Goal: Information Seeking & Learning: Learn about a topic

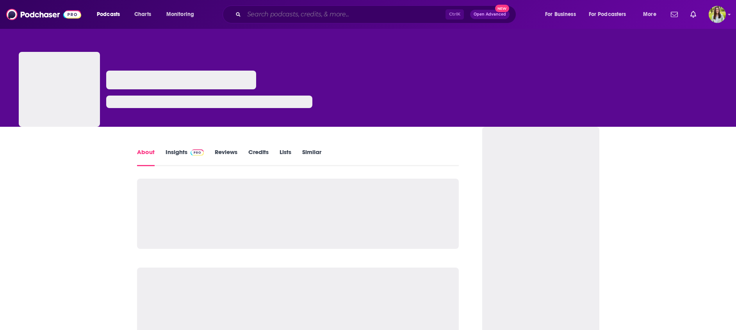
click at [303, 18] on input "Search podcasts, credits, & more..." at bounding box center [345, 14] width 202 height 12
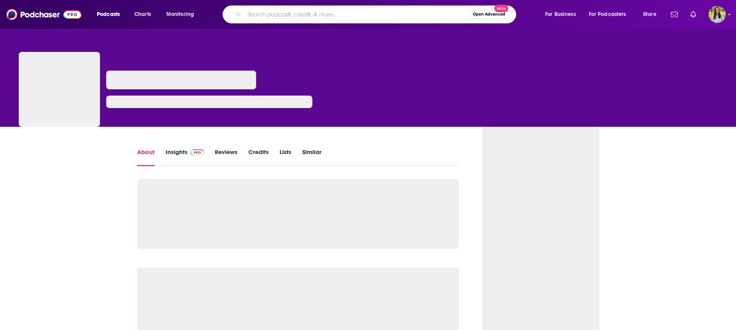
paste input "Mental Illness Happy Hour"
type input "Mental Illness Happy Hour"
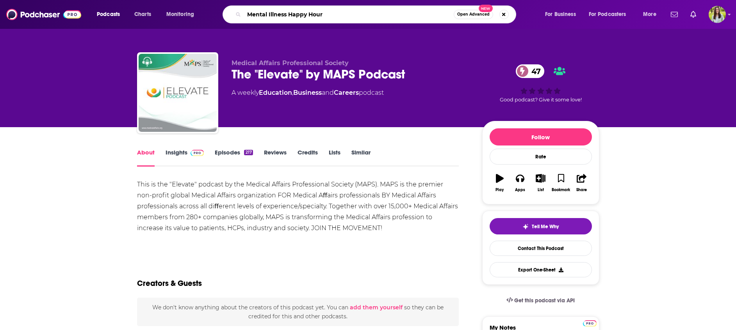
type input "Mental Illness Happy Hour"
click at [402, 14] on input "Mental Illness Happy Hour" at bounding box center [349, 14] width 210 height 12
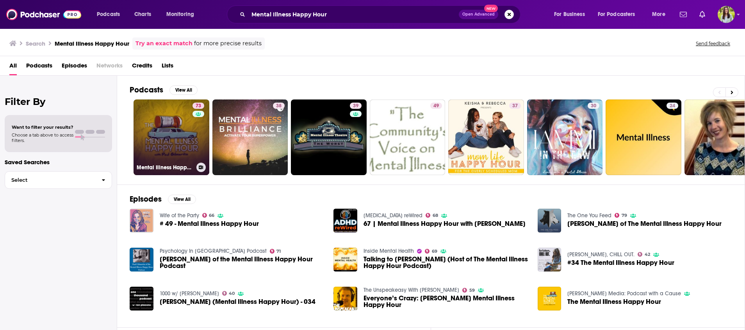
click at [187, 137] on link "73 Mental Illness Happy Hour" at bounding box center [172, 138] width 76 height 76
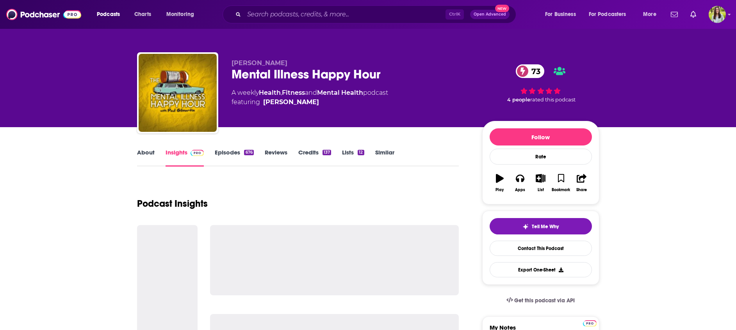
click at [217, 150] on link "Episodes 676" at bounding box center [234, 158] width 39 height 18
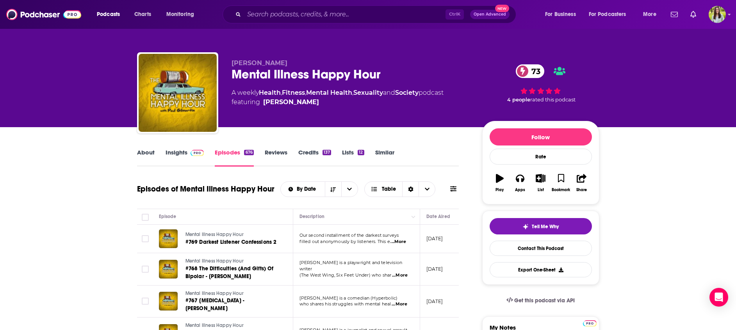
click at [352, 22] on div "Ctrl K Open Advanced New" at bounding box center [370, 14] width 294 height 18
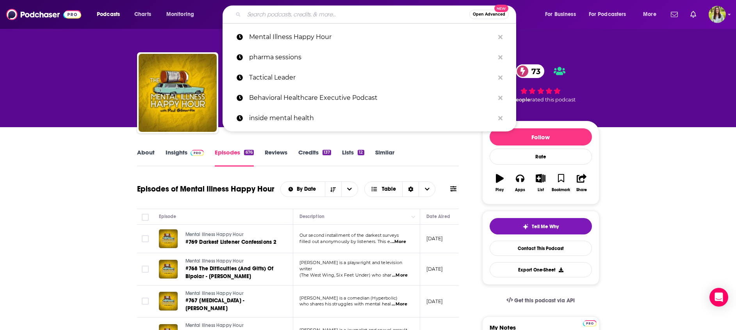
click at [352, 20] on input "Search podcasts, credits, & more..." at bounding box center [356, 14] width 225 height 12
paste input "Neuroscience Education Institute Podcast"
type input "Neuroscience Education Institute Podcast"
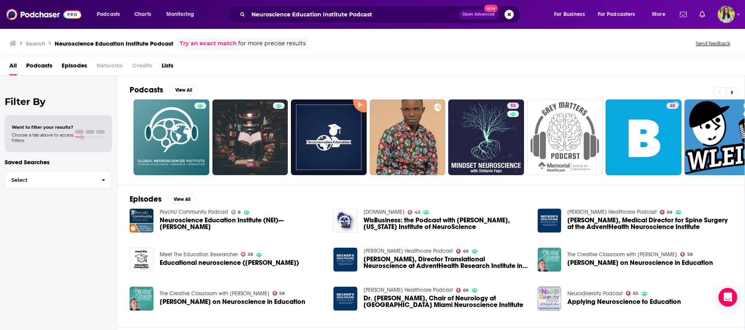
click at [226, 226] on span "Neuroscience Education Institute (NEI)—[PERSON_NAME]" at bounding box center [242, 223] width 165 height 13
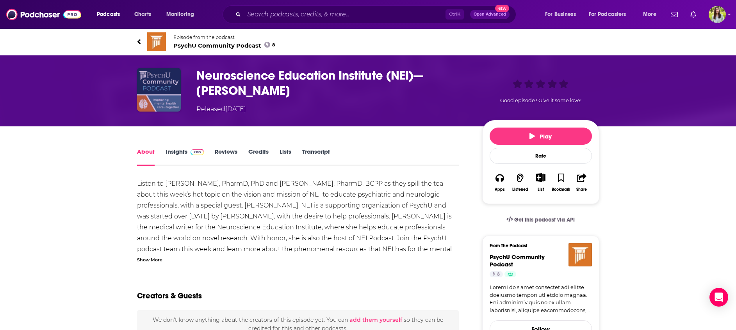
click at [157, 88] on img "Neuroscience Education Institute (NEI)—Sabrina Segal" at bounding box center [159, 90] width 44 height 44
click at [177, 147] on div "About Insights Reviews Credits Lists Transcript" at bounding box center [298, 156] width 322 height 19
click at [176, 149] on link "Insights" at bounding box center [185, 157] width 39 height 18
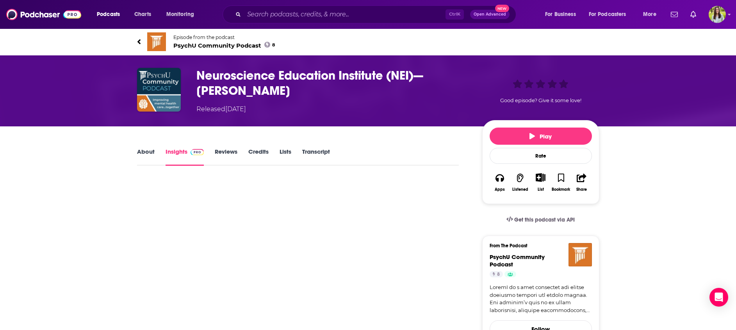
click at [176, 149] on link "Insights" at bounding box center [185, 157] width 39 height 18
